Goal: Task Accomplishment & Management: Manage account settings

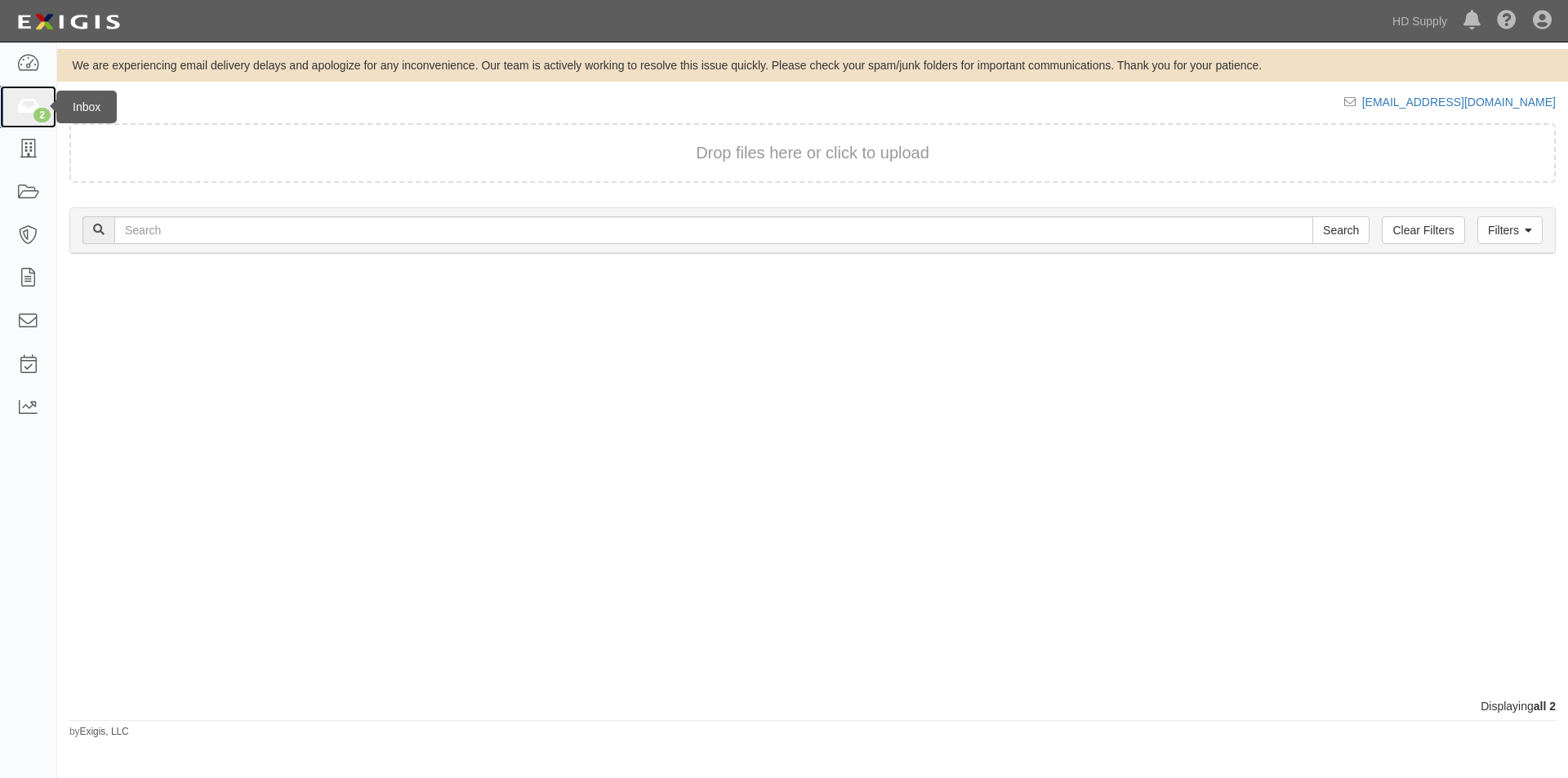
click at [29, 117] on link "2" at bounding box center [28, 107] width 57 height 43
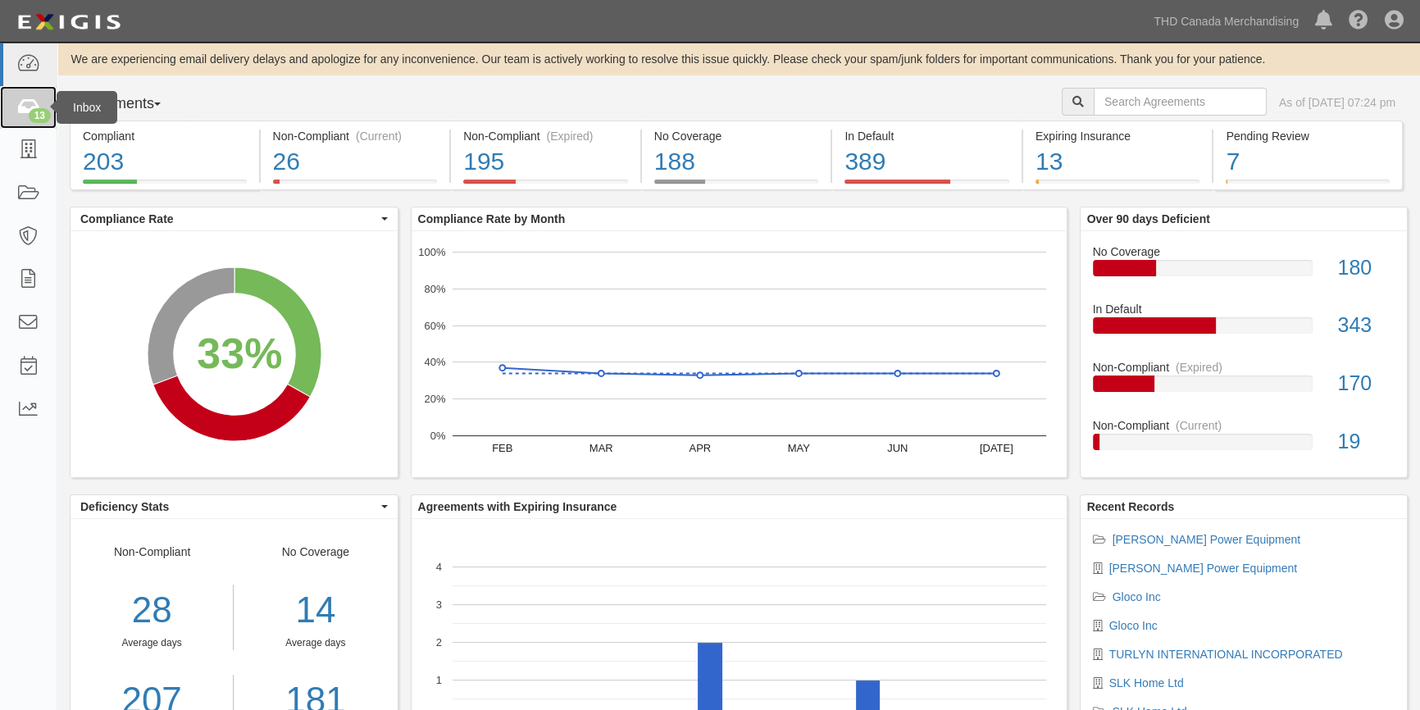
click at [19, 106] on icon at bounding box center [27, 107] width 23 height 19
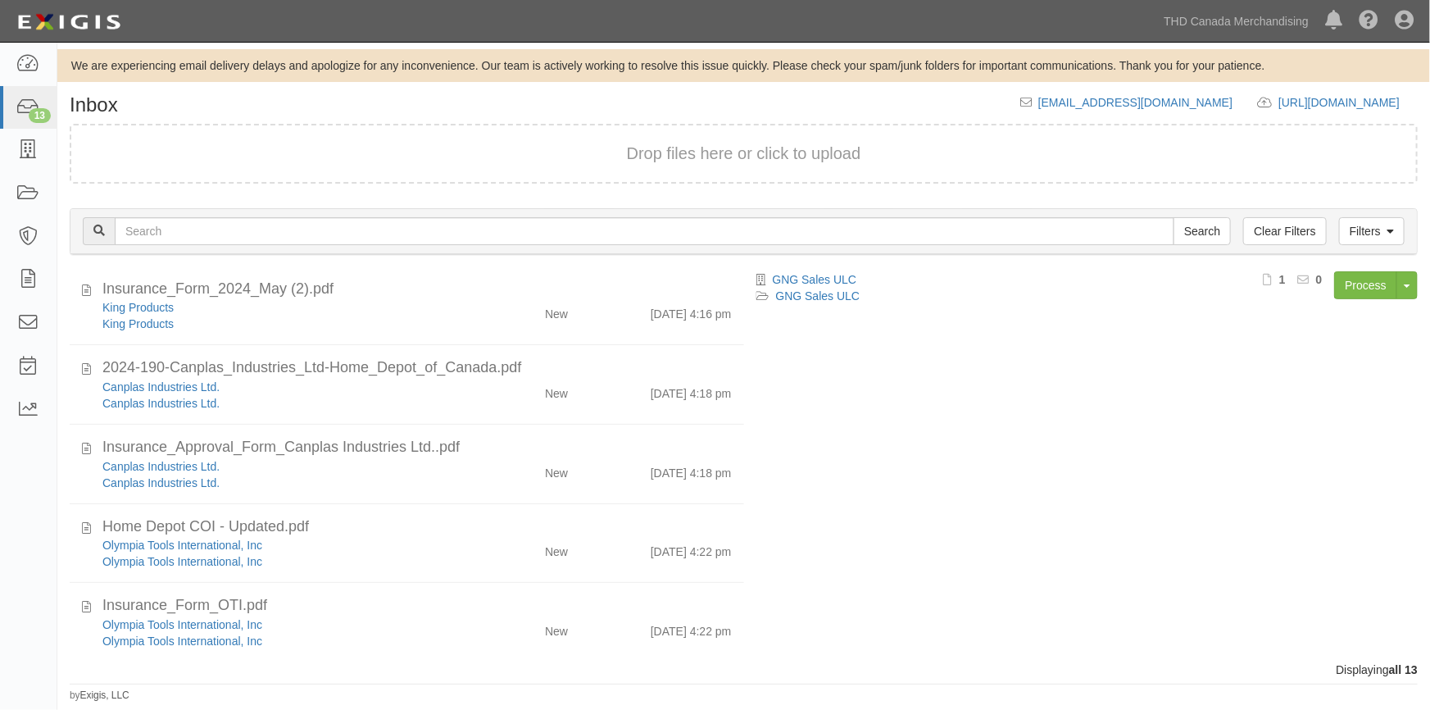
scroll to position [646, 0]
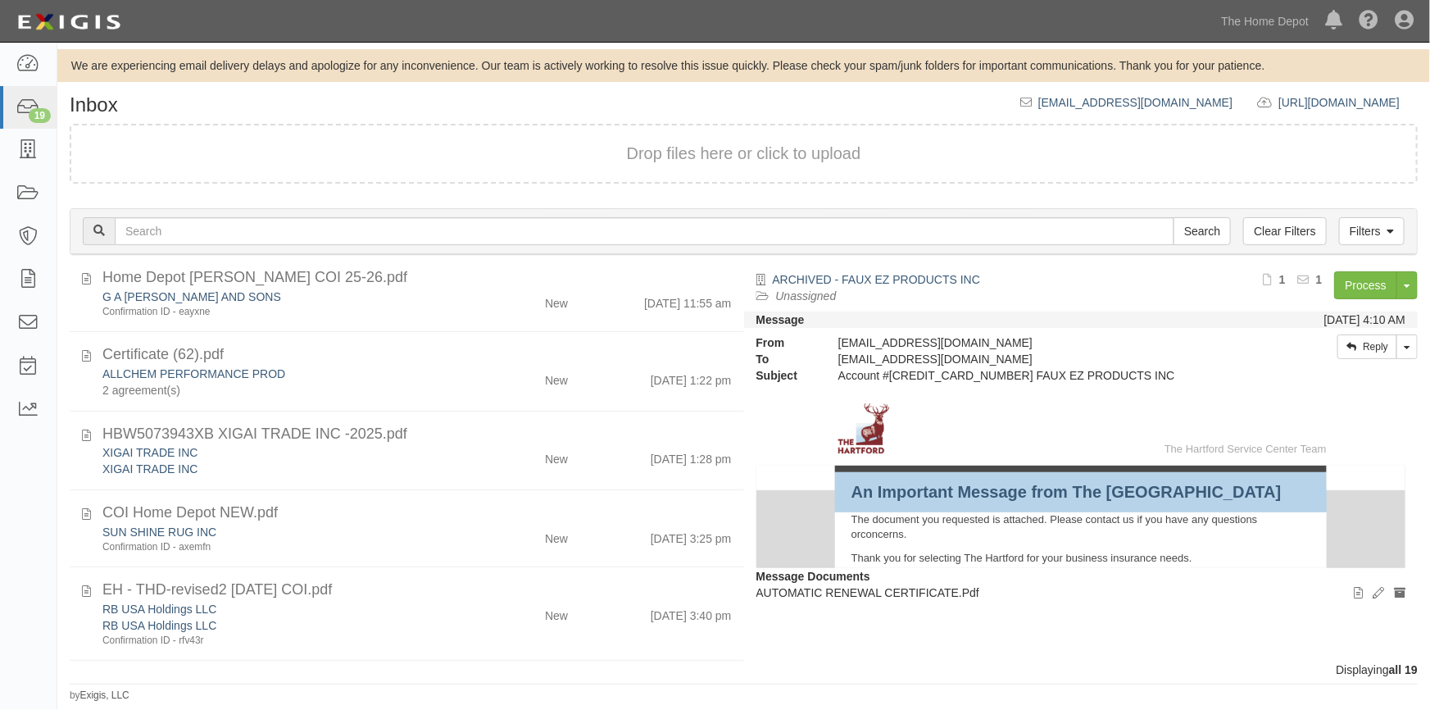
scroll to position [1182, 0]
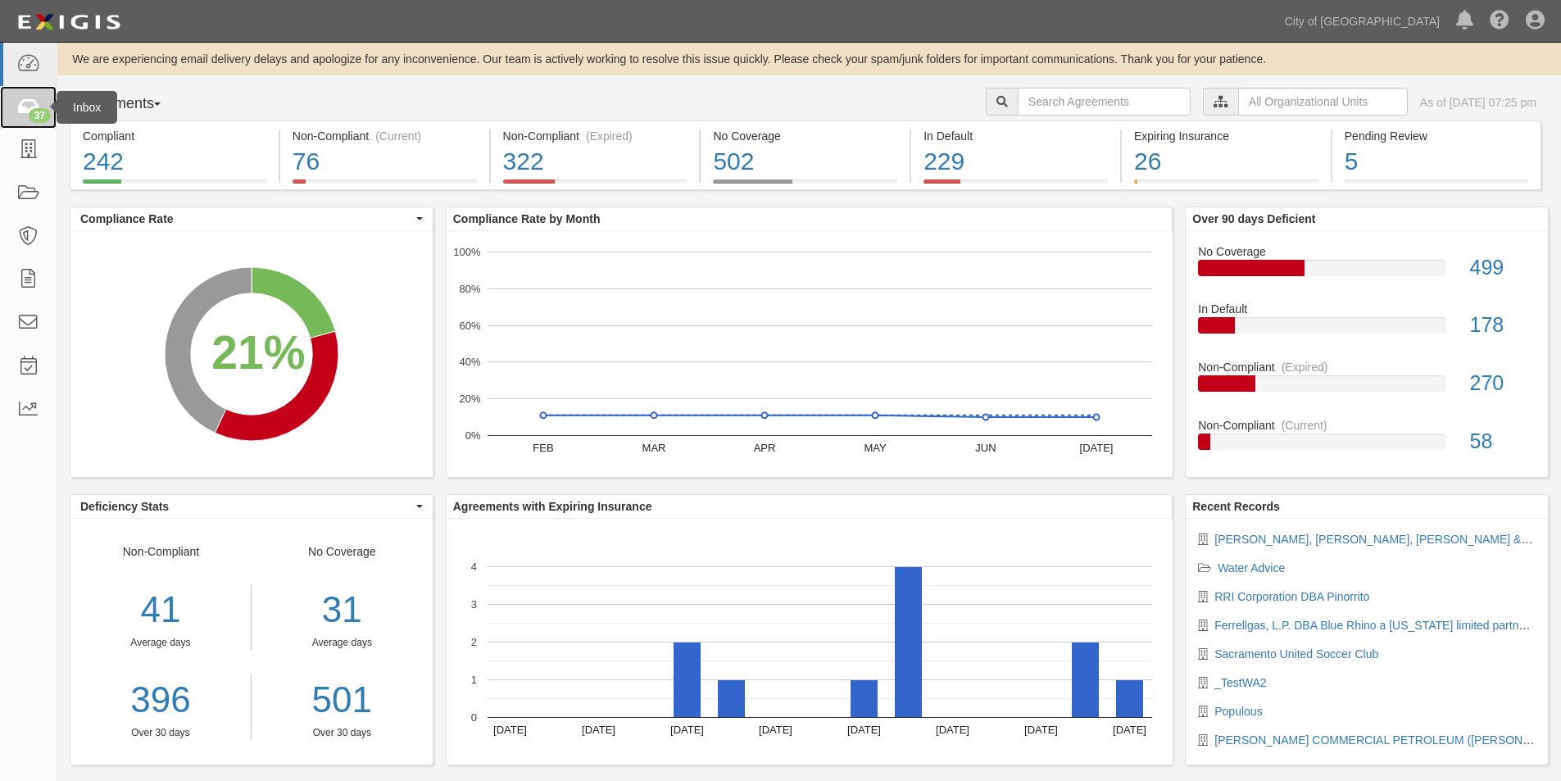
click at [19, 108] on icon at bounding box center [27, 107] width 23 height 19
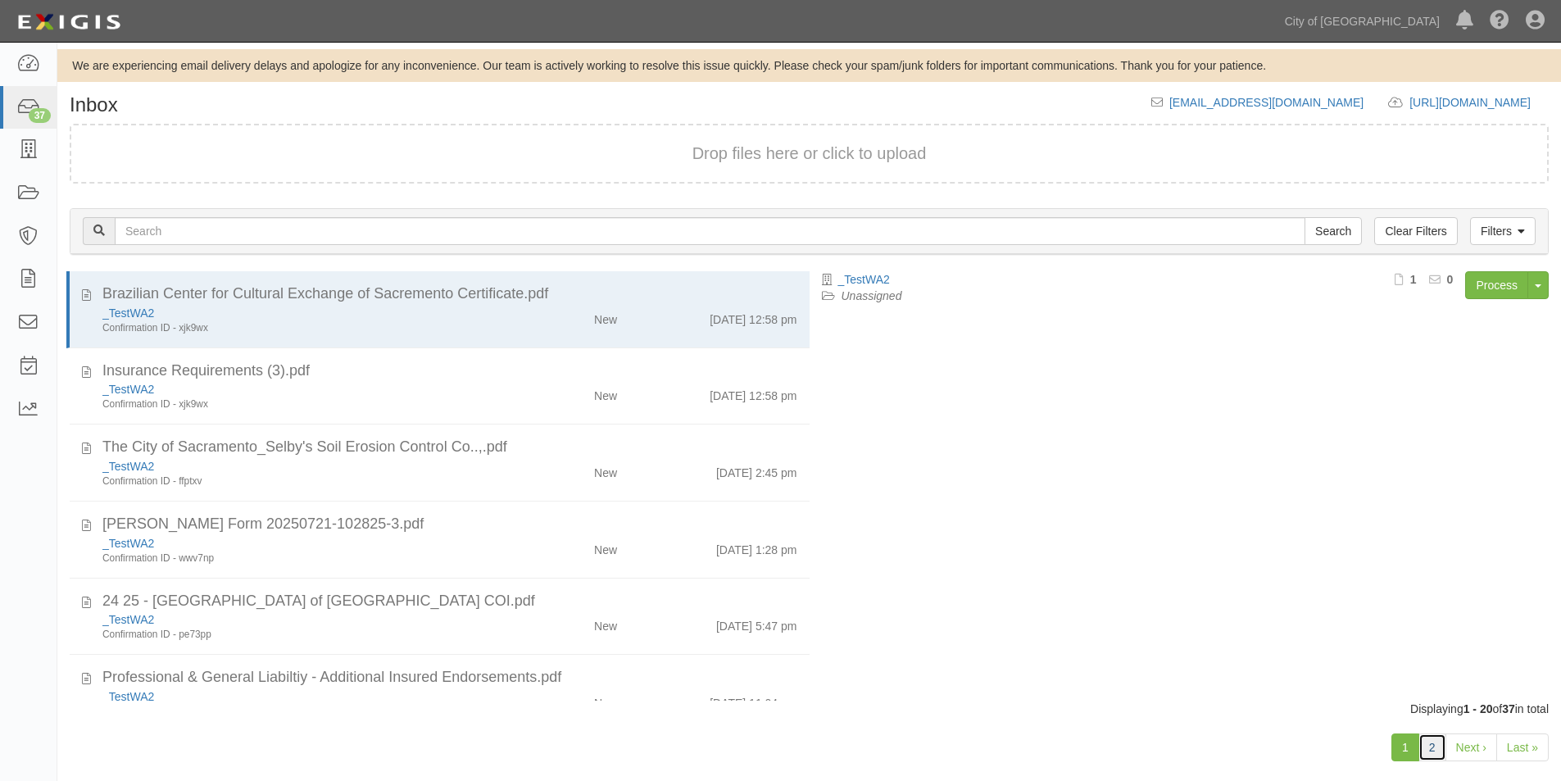
click at [1443, 754] on link "2" at bounding box center [1433, 748] width 28 height 28
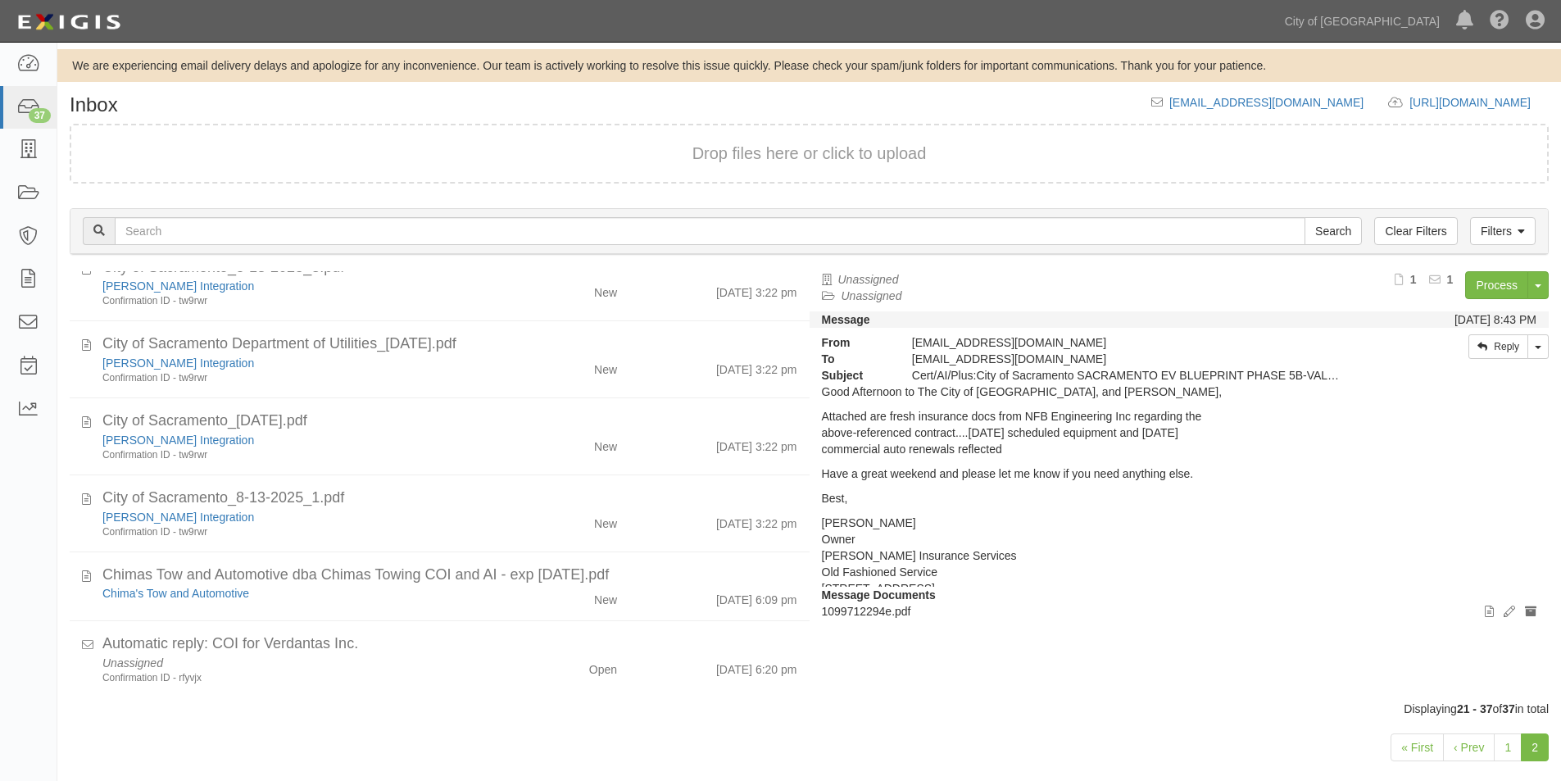
scroll to position [810, 0]
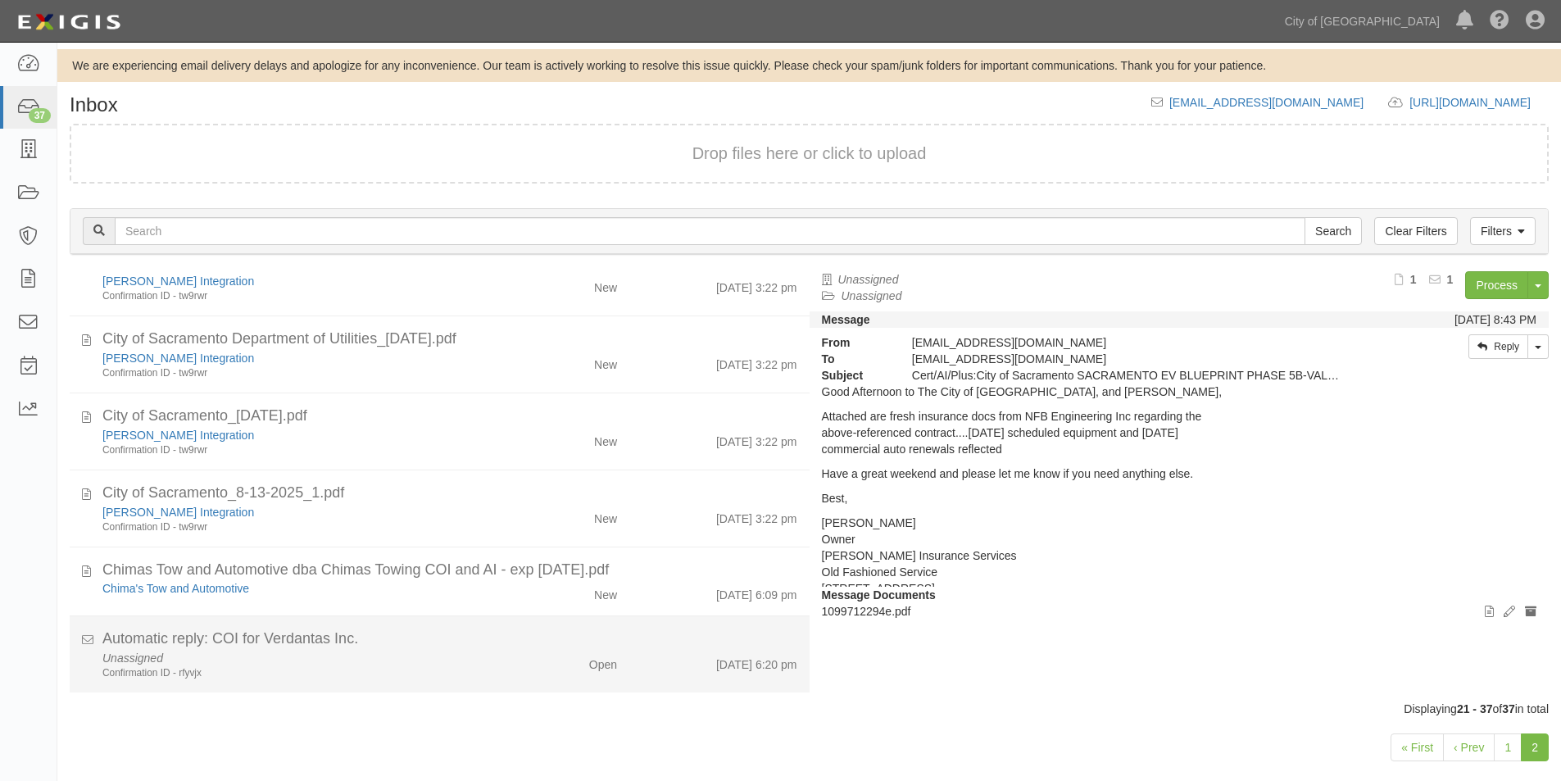
click at [530, 664] on div "Open" at bounding box center [570, 661] width 120 height 23
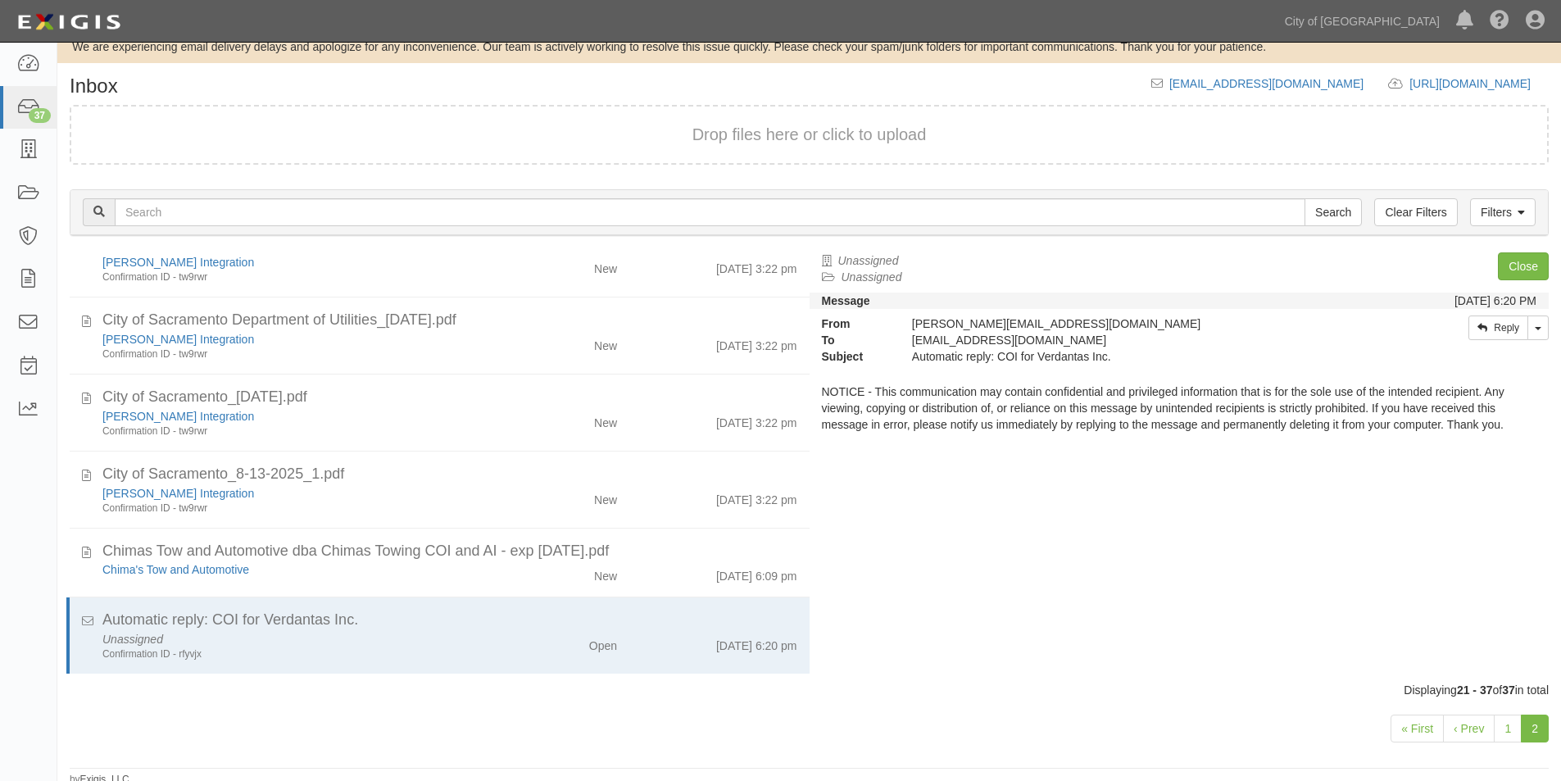
scroll to position [25, 0]
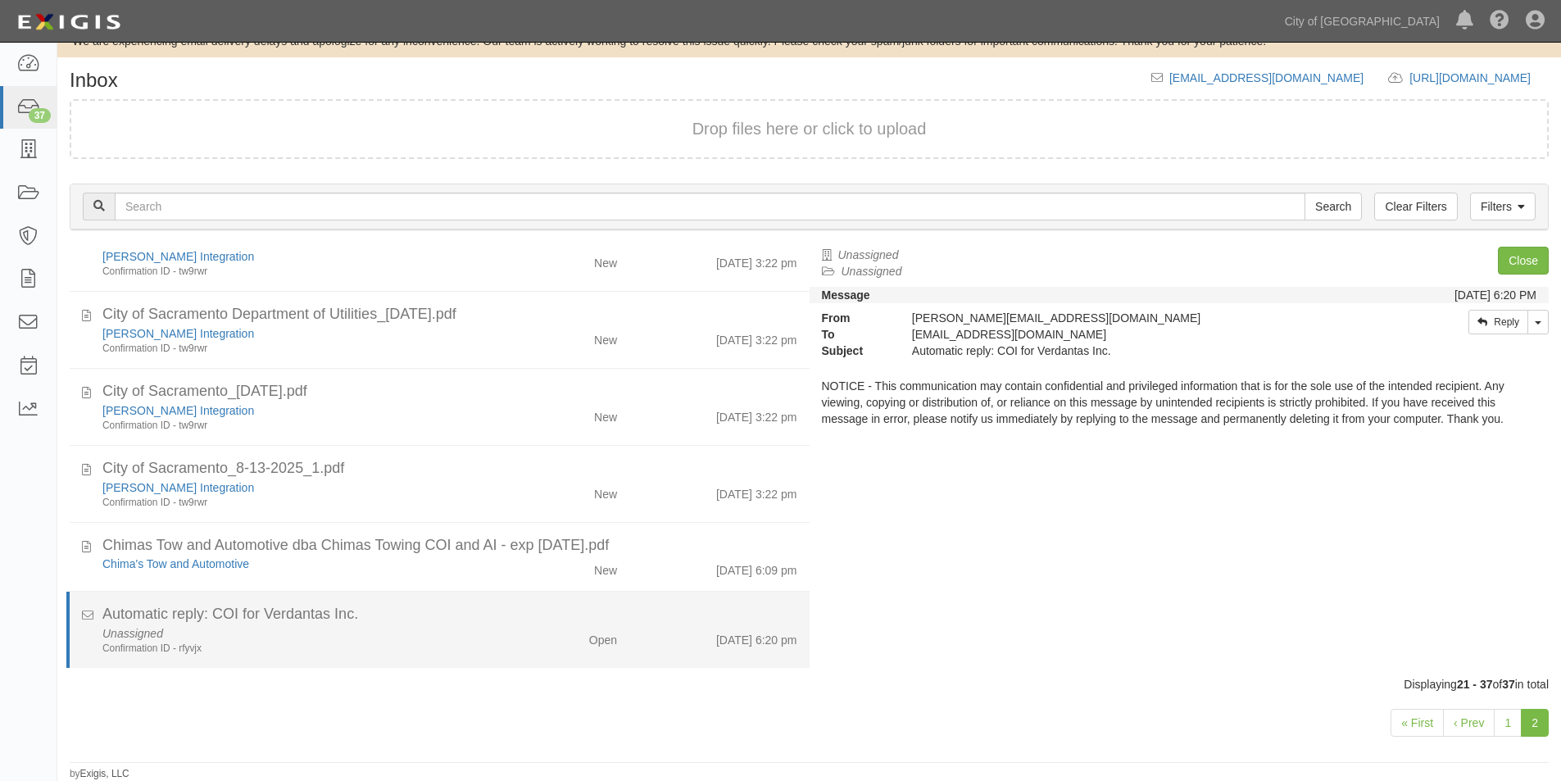
click at [428, 651] on div "Confirmation ID - rfyvjx" at bounding box center [299, 649] width 395 height 14
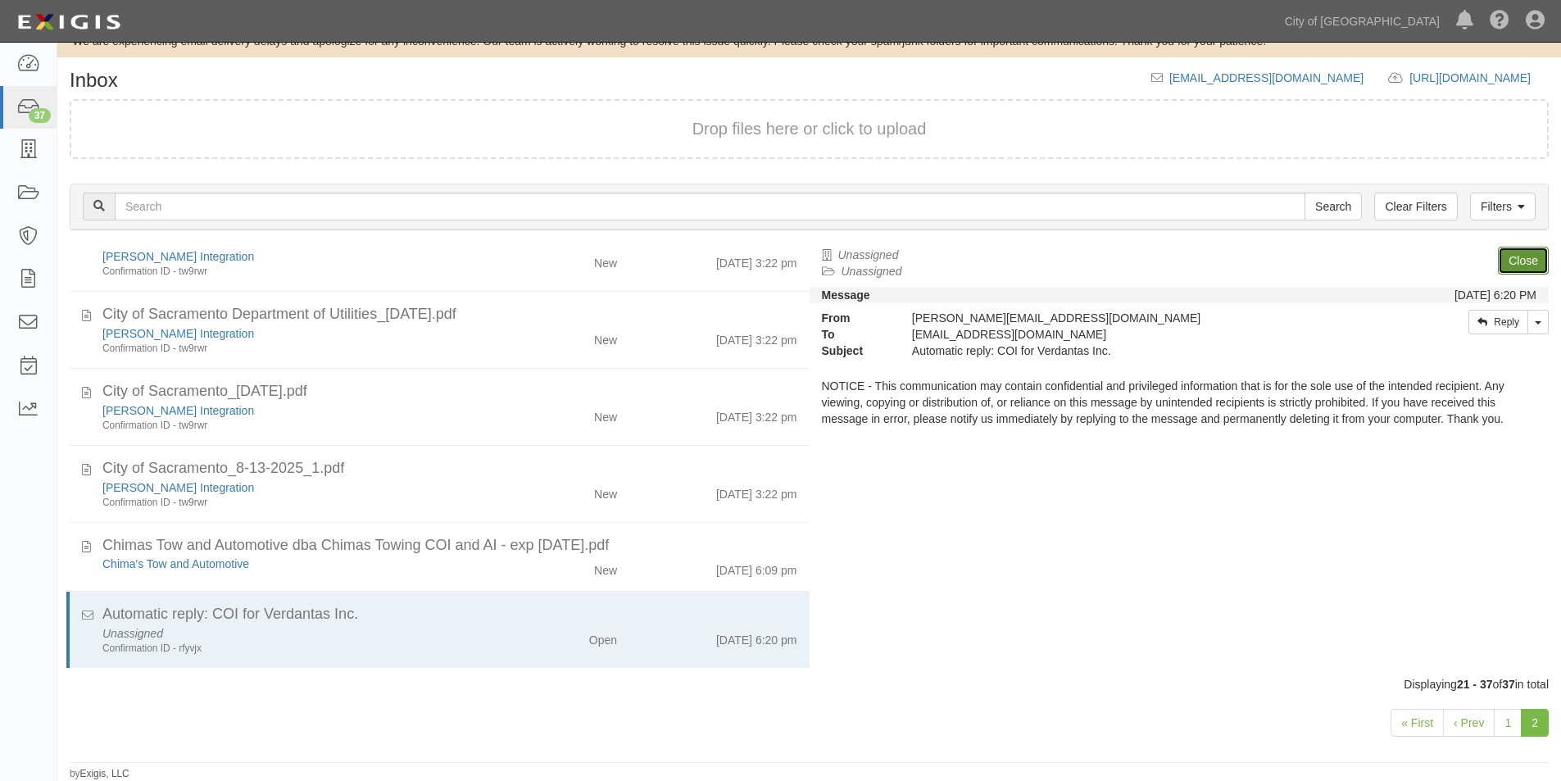
click at [1522, 255] on link "Close" at bounding box center [1523, 261] width 51 height 28
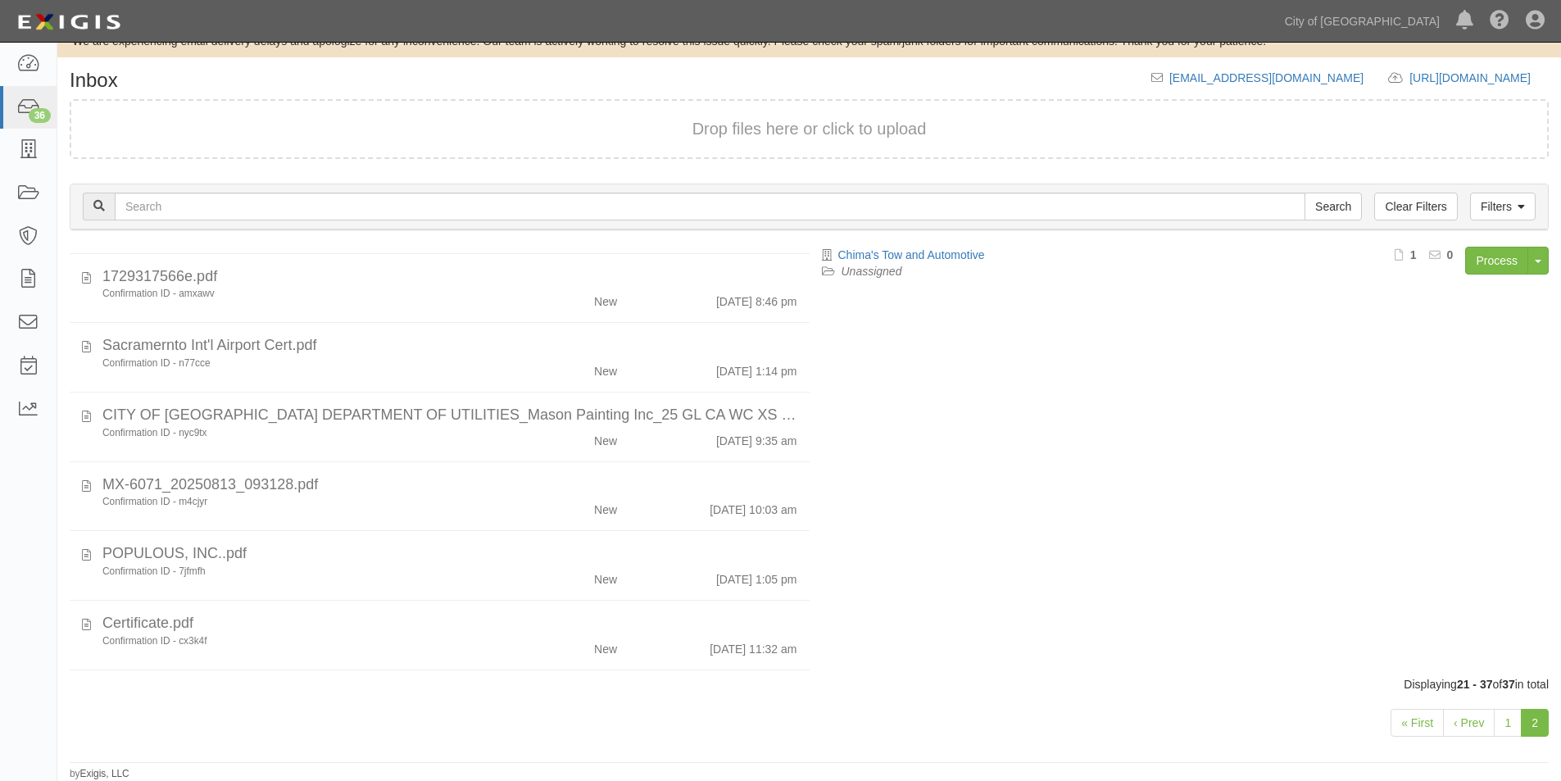
scroll to position [0, 0]
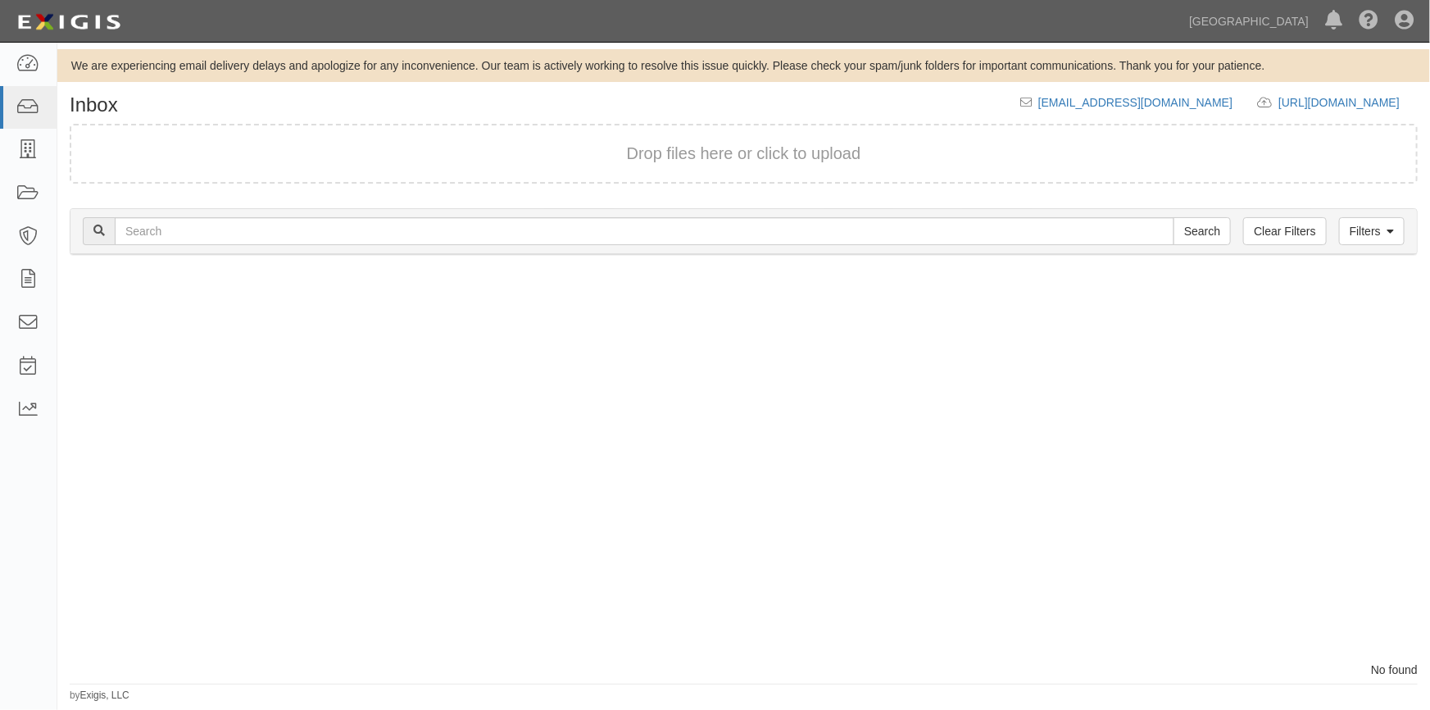
click at [1324, 473] on div "Process Toggle Document Dropdown Archive Document Close Mark as Done Toggle Tas…" at bounding box center [743, 466] width 1373 height 390
